Goal: Complete application form

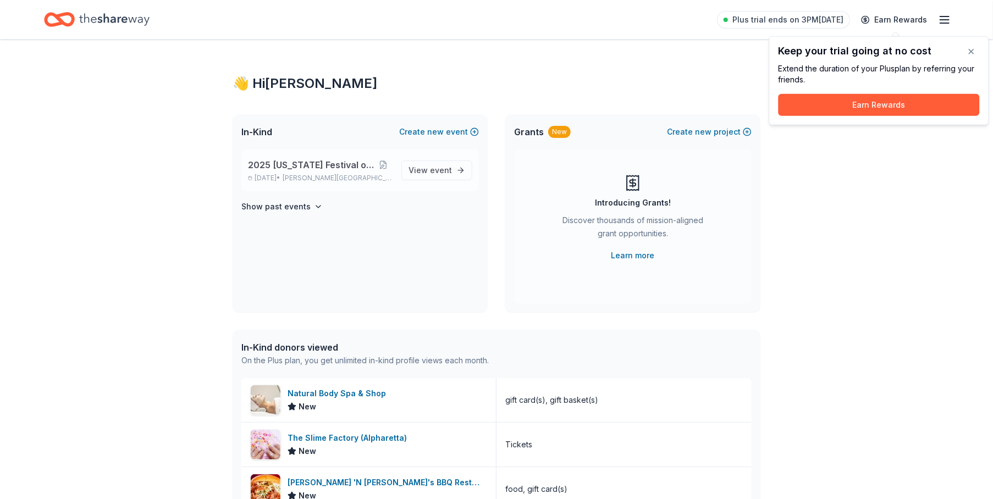
click at [292, 162] on span "2025 [US_STATE] Festival of Trees" at bounding box center [311, 164] width 126 height 13
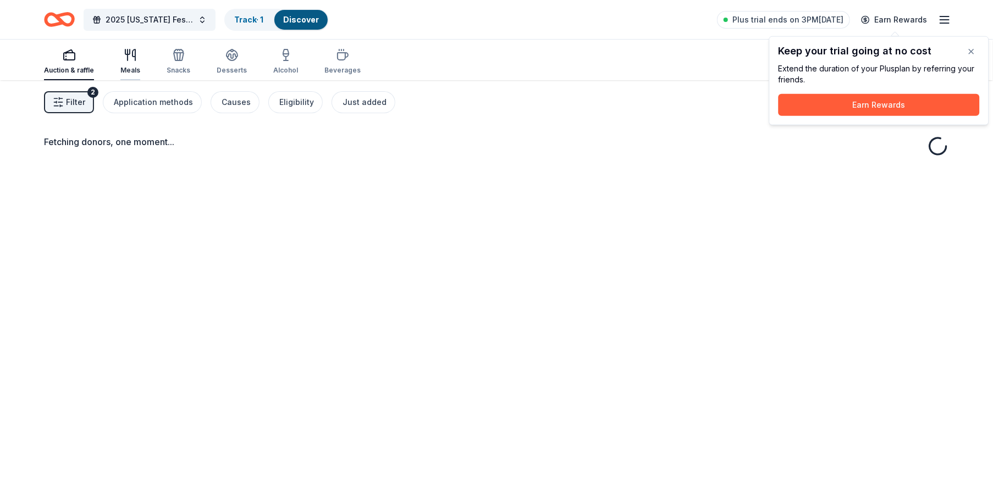
click at [135, 59] on icon "button" at bounding box center [130, 54] width 13 height 13
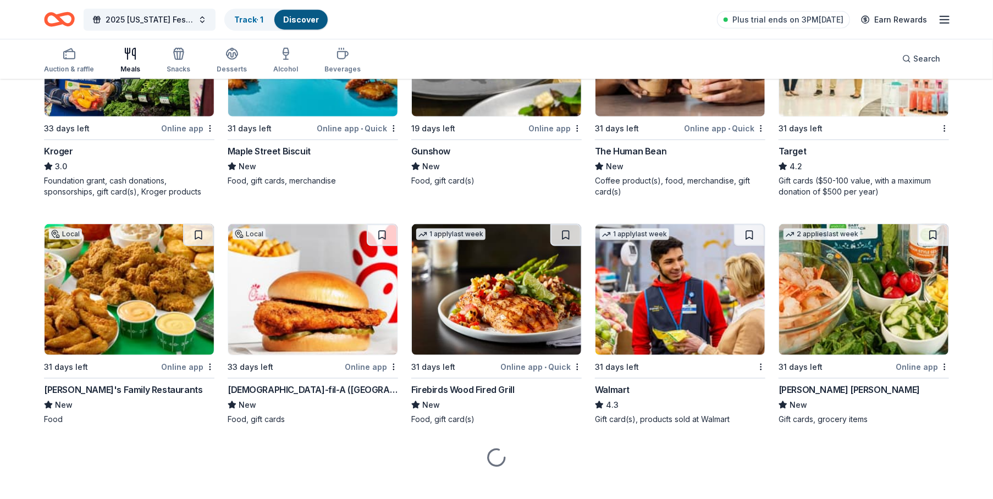
scroll to position [706, 0]
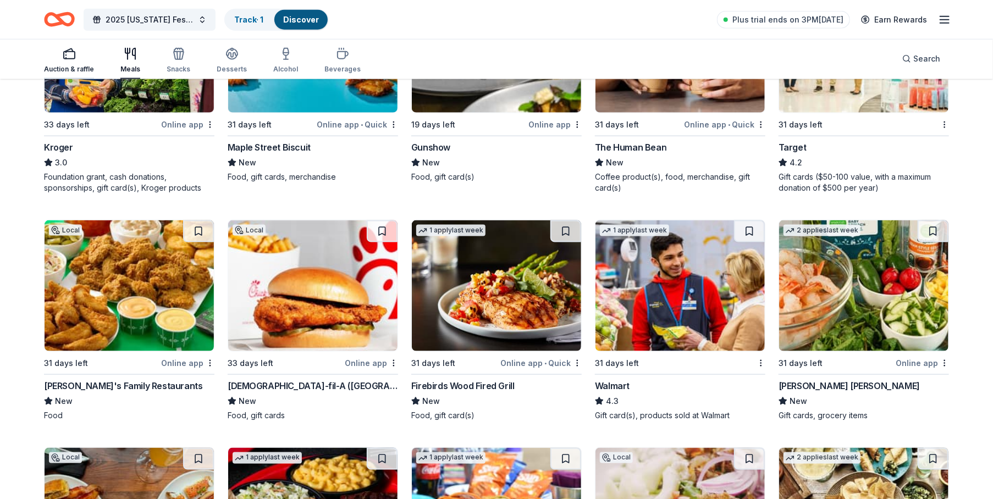
click at [70, 59] on rect "button" at bounding box center [69, 55] width 11 height 7
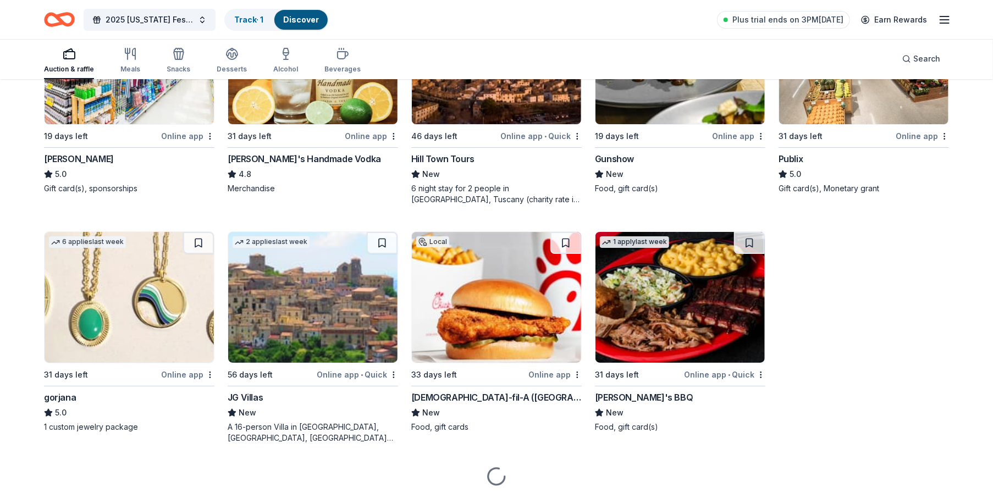
scroll to position [2129, 0]
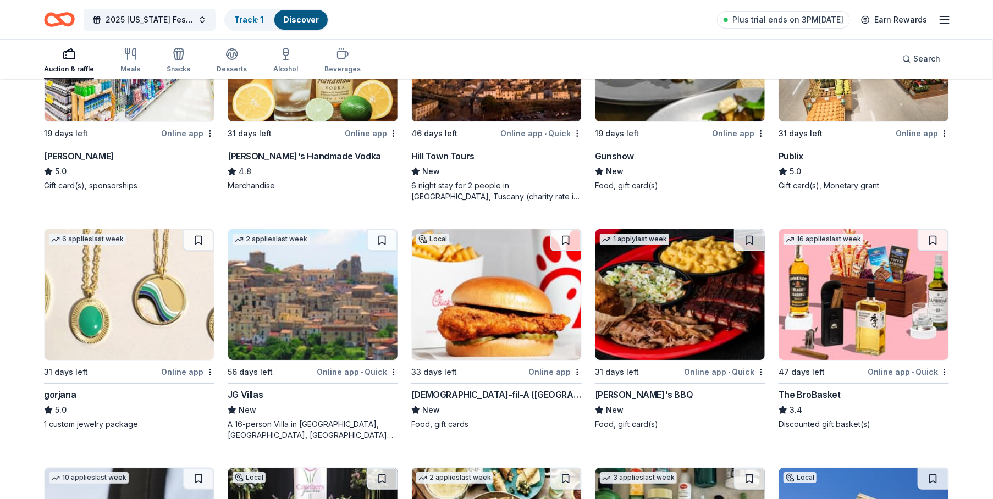
click at [444, 388] on div "[DEMOGRAPHIC_DATA]-fil-A ([GEOGRAPHIC_DATA])" at bounding box center [496, 394] width 170 height 13
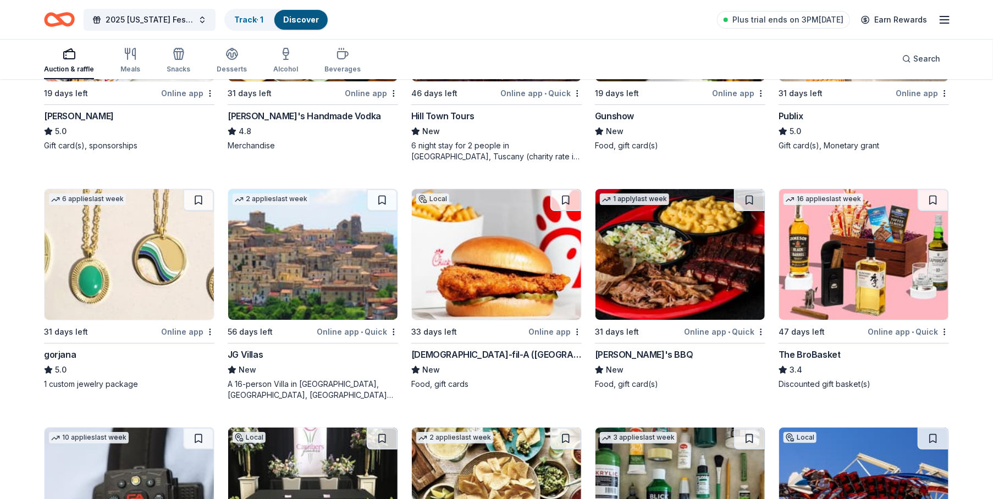
scroll to position [2239, 0]
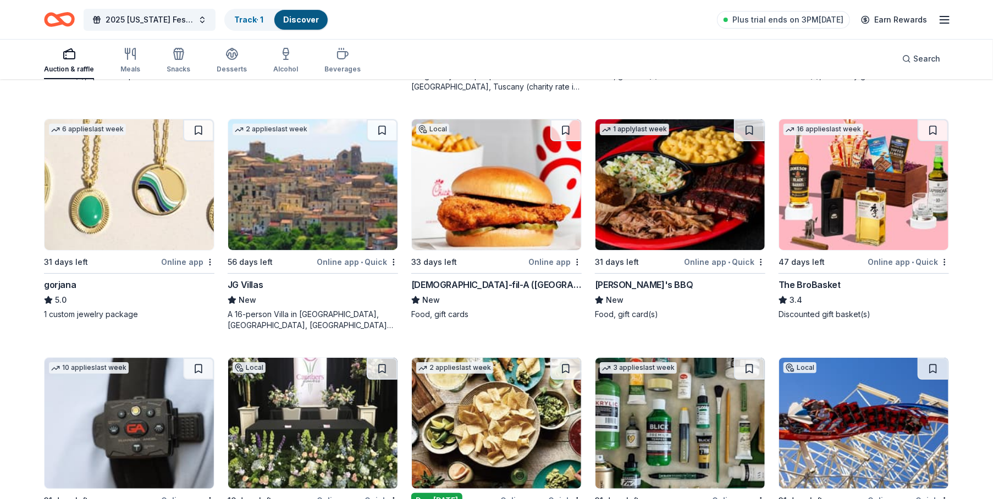
click at [623, 278] on div "[PERSON_NAME]'s BBQ" at bounding box center [644, 284] width 98 height 13
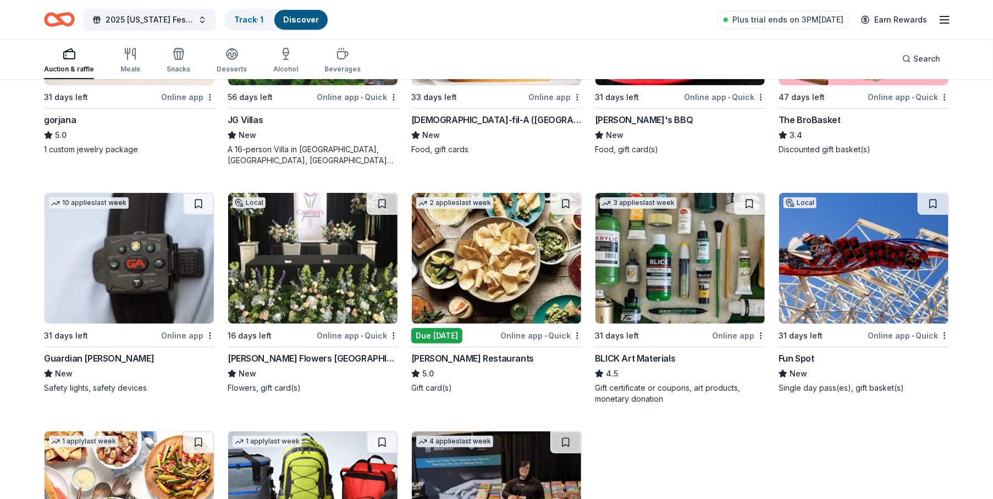
scroll to position [2459, 0]
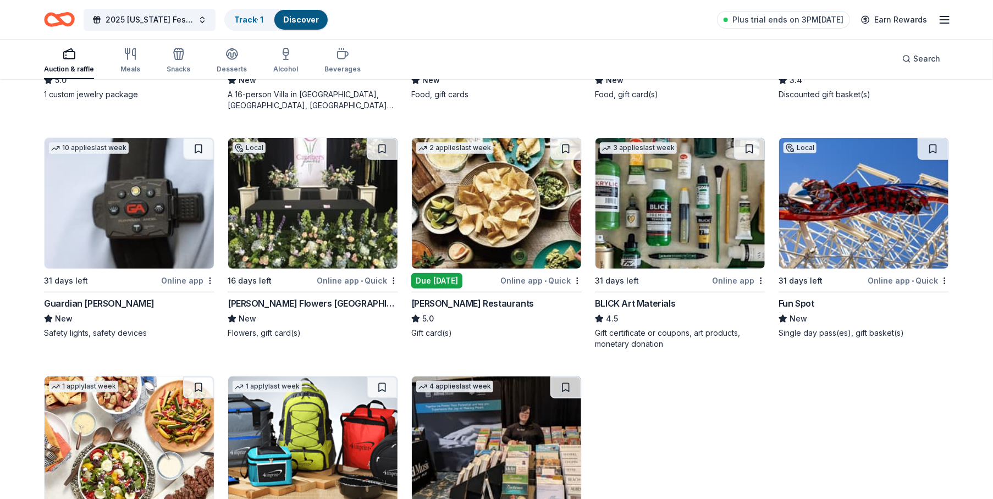
click at [432, 297] on div "[PERSON_NAME] Restaurants" at bounding box center [472, 303] width 123 height 13
click at [624, 297] on div "BLICK Art Materials" at bounding box center [635, 303] width 80 height 13
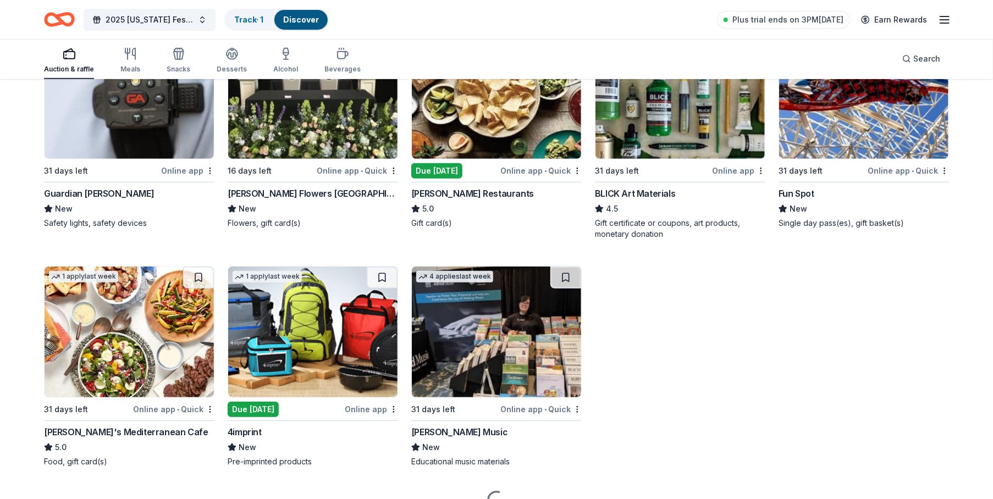
scroll to position [2614, 0]
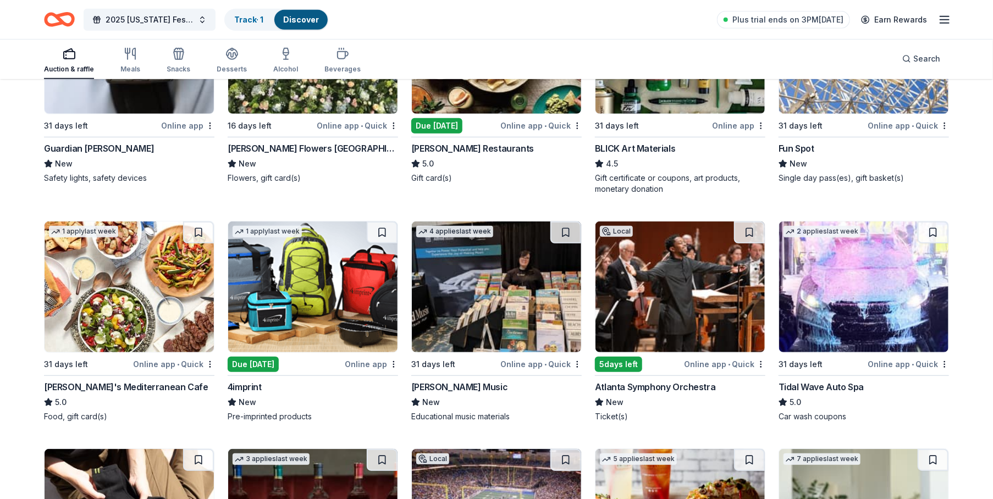
click at [71, 380] on div "[PERSON_NAME]'s Mediterranean Cafe" at bounding box center [126, 386] width 164 height 13
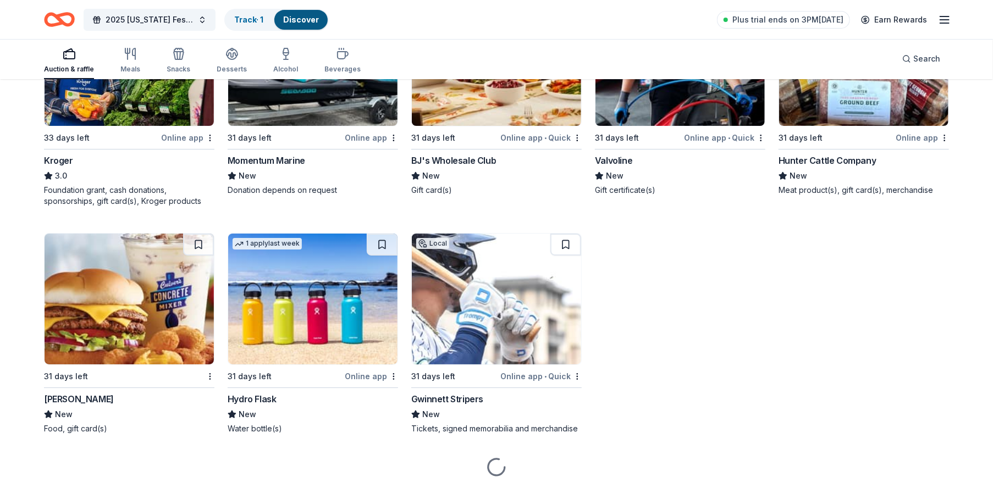
scroll to position [6818, 0]
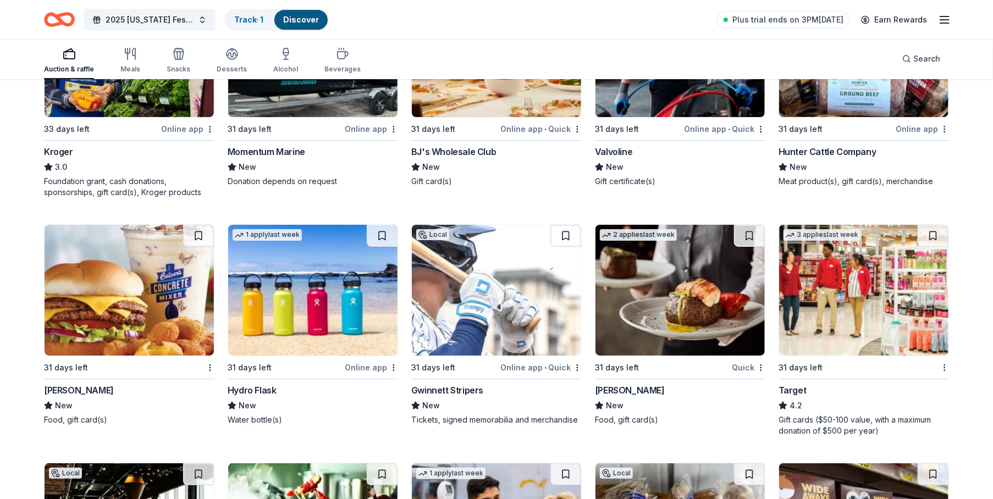
click at [54, 384] on div "[PERSON_NAME]" at bounding box center [79, 390] width 70 height 13
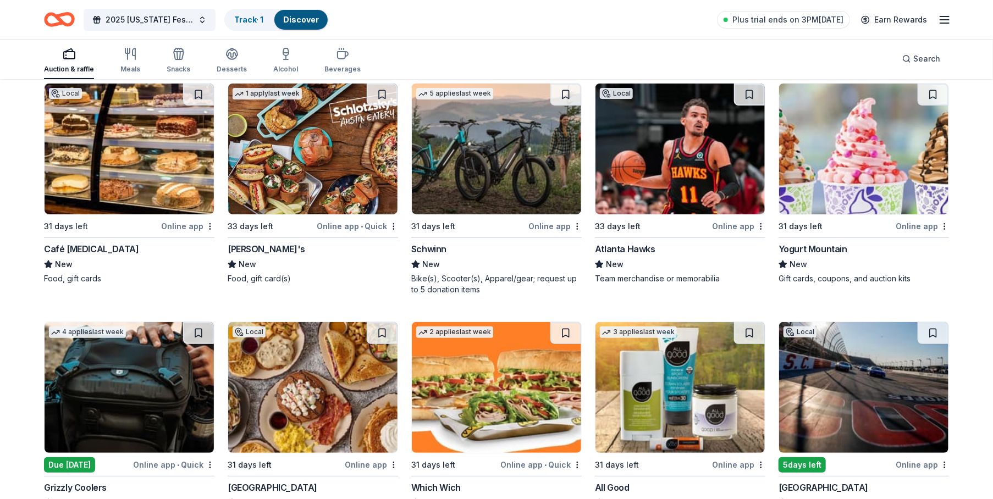
scroll to position [9334, 0]
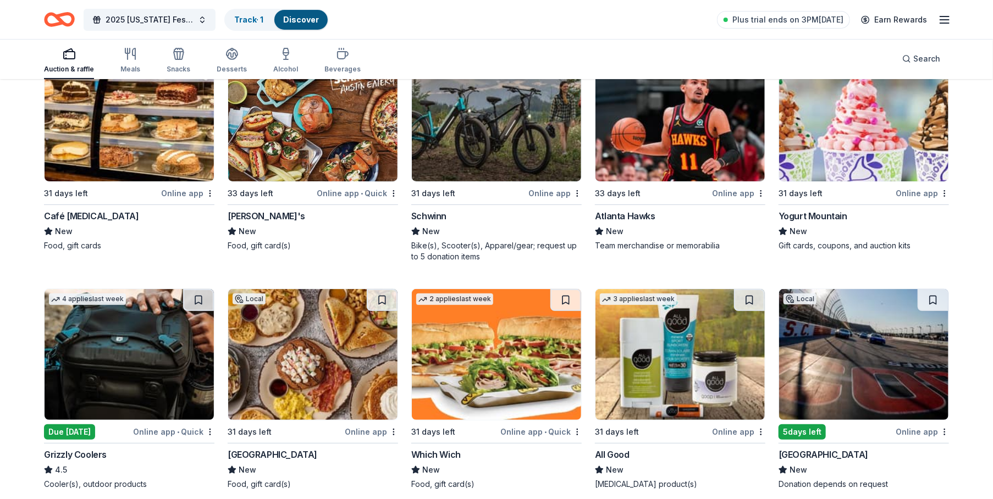
click at [79, 209] on div "Café [MEDICAL_DATA]" at bounding box center [91, 215] width 95 height 13
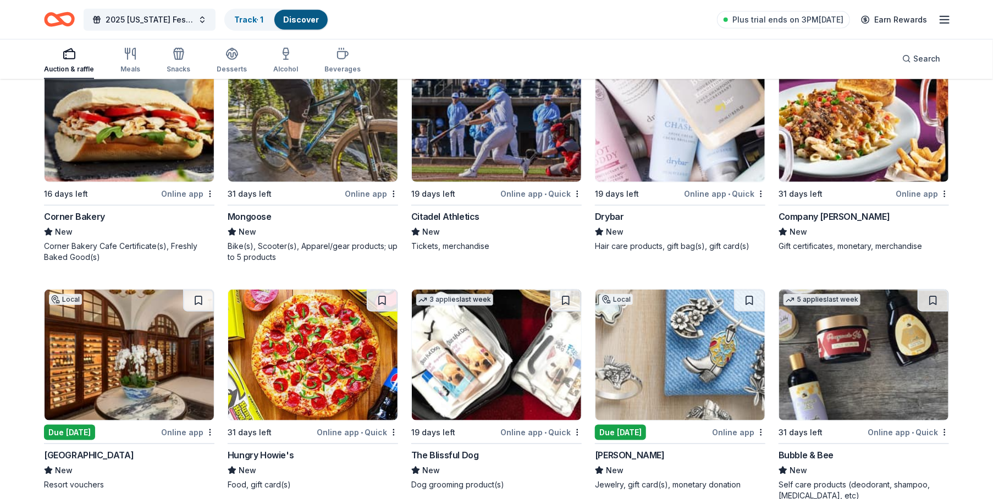
scroll to position [9855, 0]
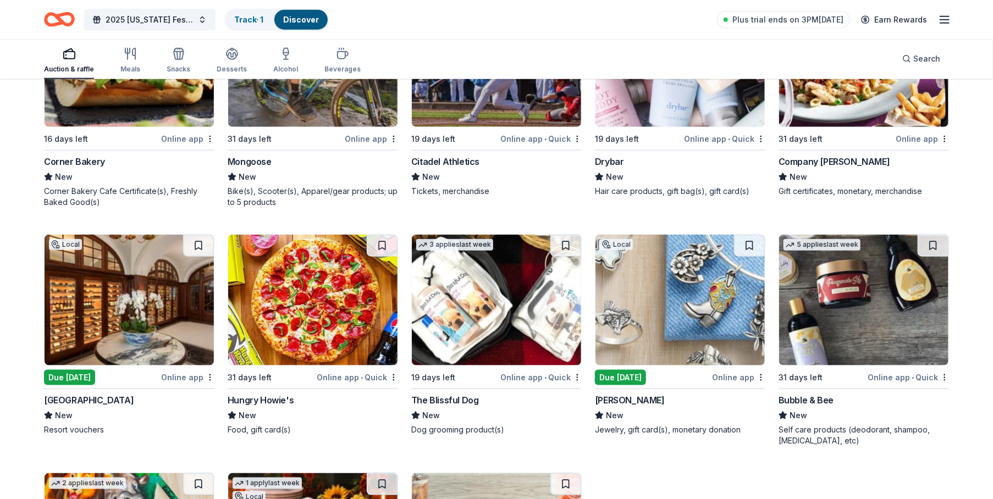
click at [615, 394] on div "[PERSON_NAME]" at bounding box center [630, 400] width 70 height 13
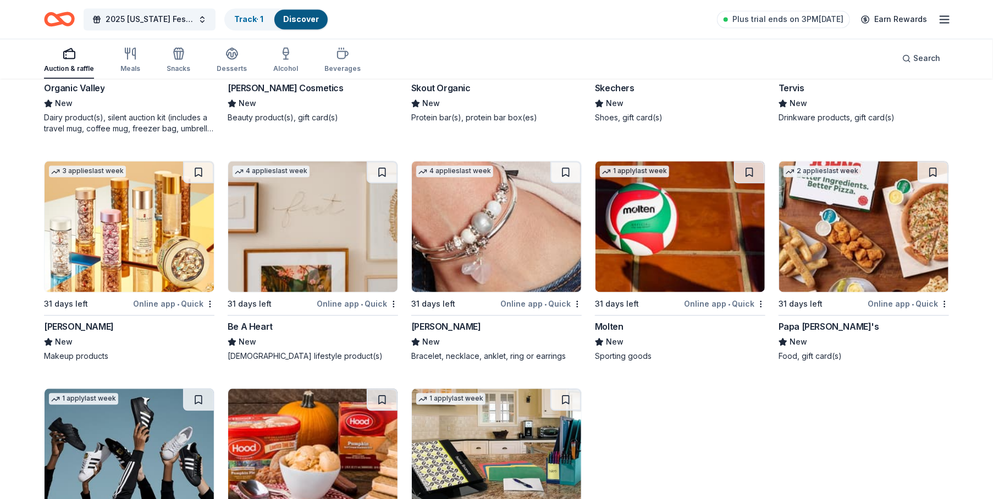
scroll to position [12665, 0]
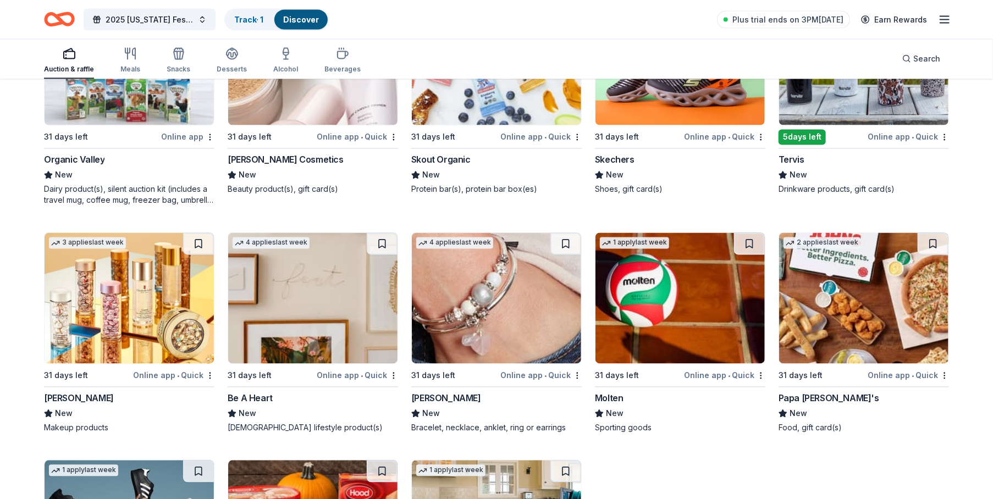
click at [798, 392] on div "Papa [PERSON_NAME]'s" at bounding box center [829, 398] width 101 height 13
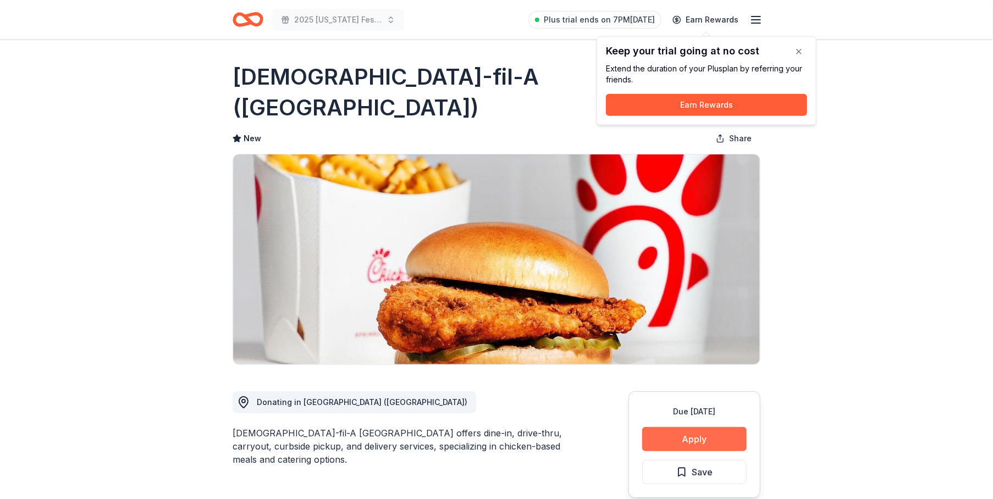
click at [694, 427] on button "Apply" at bounding box center [694, 439] width 104 height 24
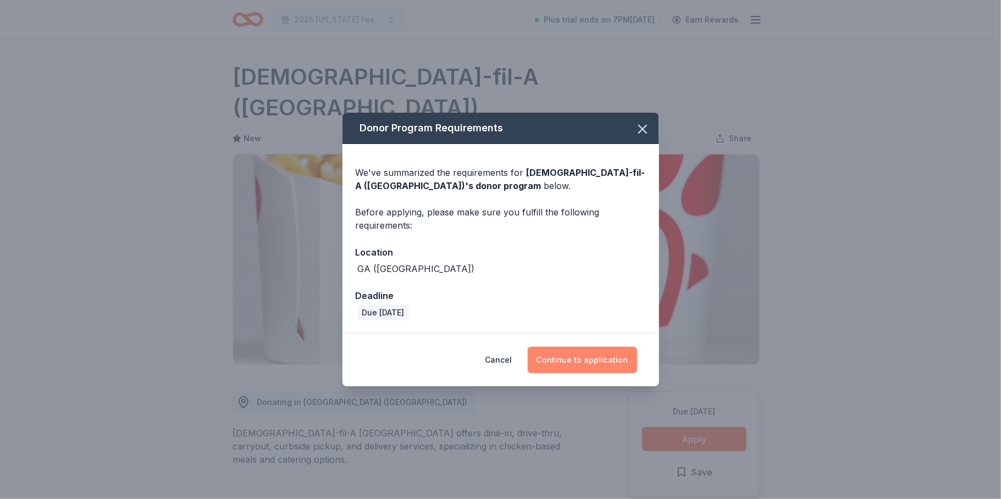
click at [584, 358] on button "Continue to application" at bounding box center [582, 360] width 109 height 26
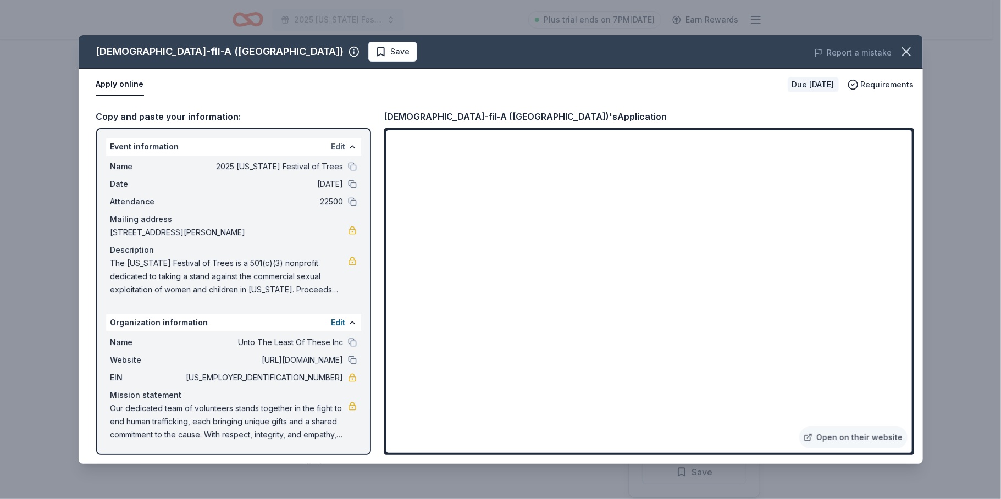
click at [339, 145] on button "Edit" at bounding box center [339, 146] width 14 height 13
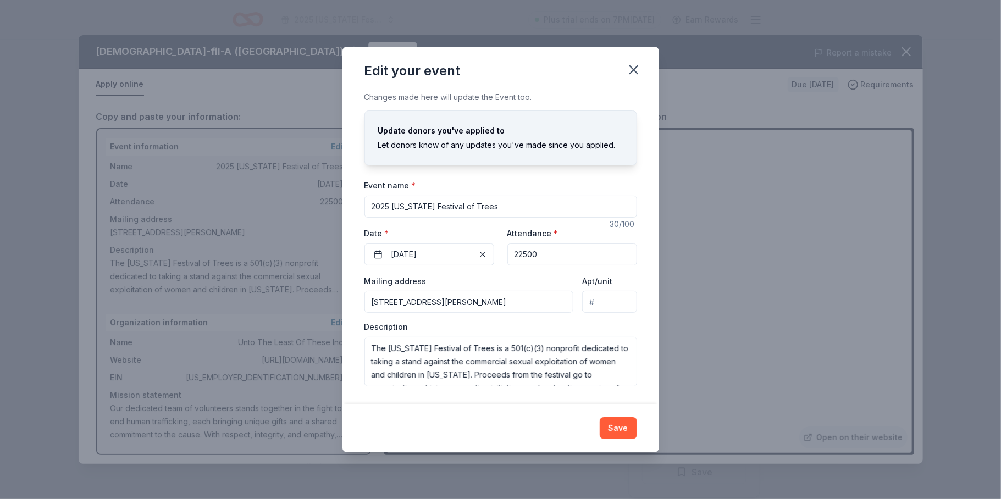
drag, startPoint x: 528, startPoint y: 303, endPoint x: 244, endPoint y: 300, distance: 284.8
click at [252, 303] on div "Edit your event Changes made here will update the Event too. Update donors you'…" at bounding box center [500, 249] width 1001 height 499
click at [404, 303] on input "Mailing address" at bounding box center [469, 302] width 209 height 22
paste input "6555 Sugarloaf Parkway, Ste. 307-227"
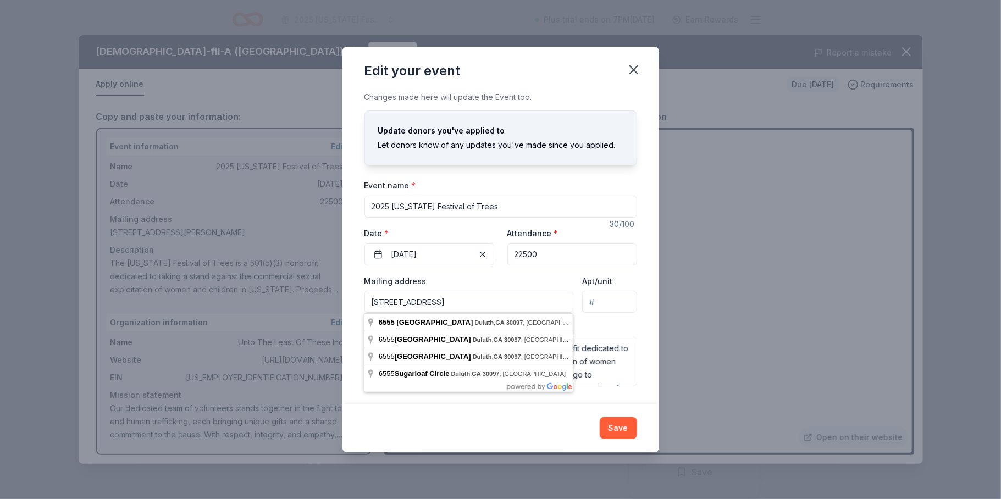
drag, startPoint x: 540, startPoint y: 305, endPoint x: 297, endPoint y: 295, distance: 243.7
click at [297, 295] on div "Edit your event Changes made here will update the Event too. Update donors you'…" at bounding box center [500, 249] width 1001 height 499
paste input "Ste. 307-227"
type input "6555 Sugarloaf Parkway, Ste. 307-227 Duluth GA 30097"
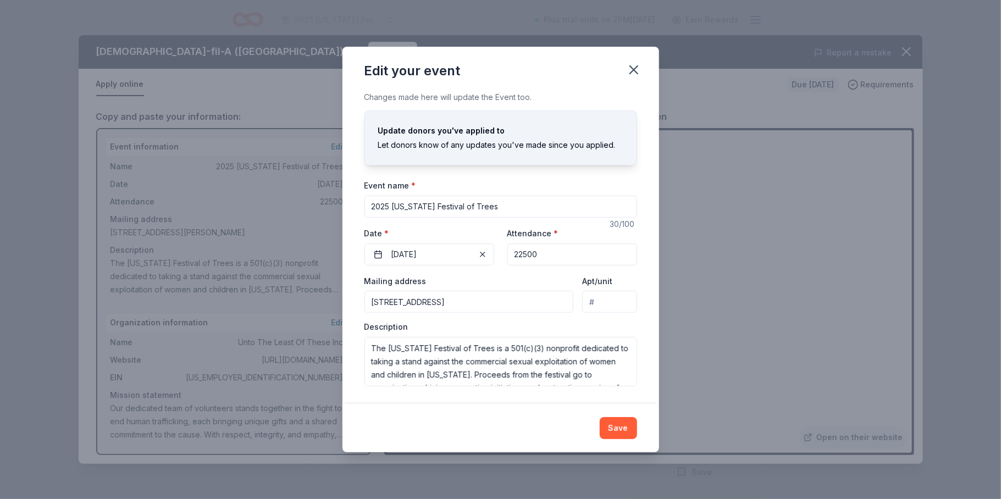
scroll to position [0, 0]
click at [785, 376] on div "Edit your event Changes made here will update the Event too. Update donors you'…" at bounding box center [500, 249] width 1001 height 499
click at [614, 425] on button "Save" at bounding box center [618, 428] width 37 height 22
